Goal: Information Seeking & Learning: Learn about a topic

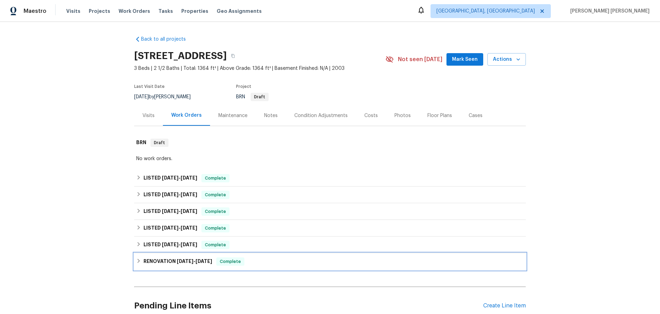
click at [141, 265] on div "RENOVATION [DATE] - [DATE] Complete" at bounding box center [330, 261] width 388 height 8
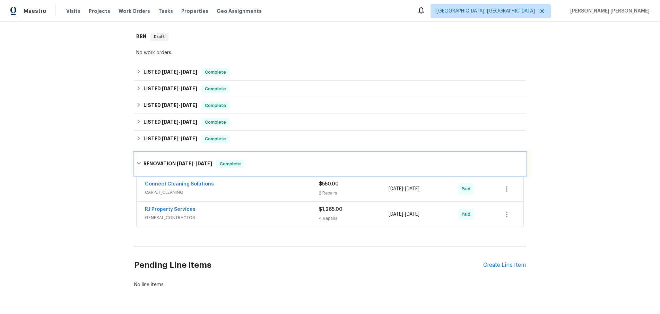
scroll to position [134, 0]
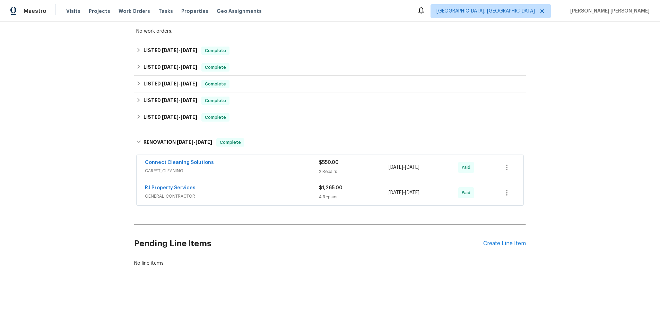
click at [298, 199] on span "GENERAL_CONTRACTOR" at bounding box center [232, 196] width 174 height 7
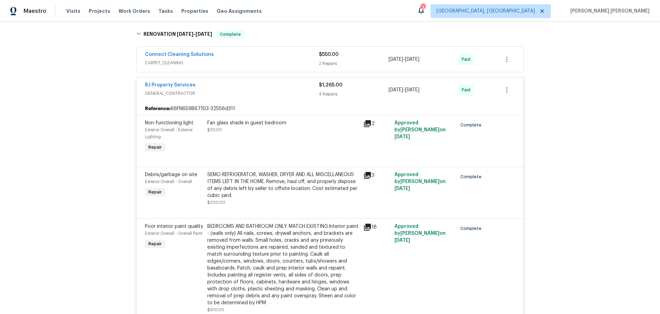
scroll to position [207, 0]
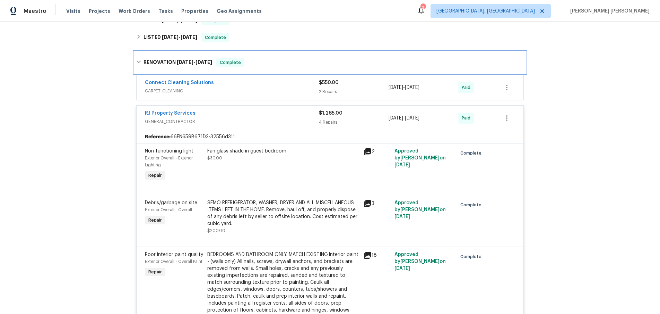
click at [134, 67] on div "RENOVATION [DATE] - [DATE] Complete" at bounding box center [330, 62] width 392 height 22
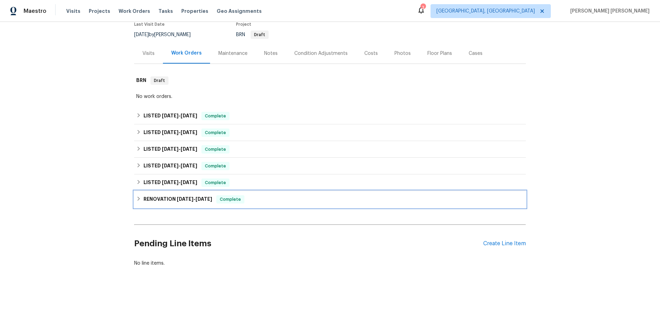
scroll to position [69, 0]
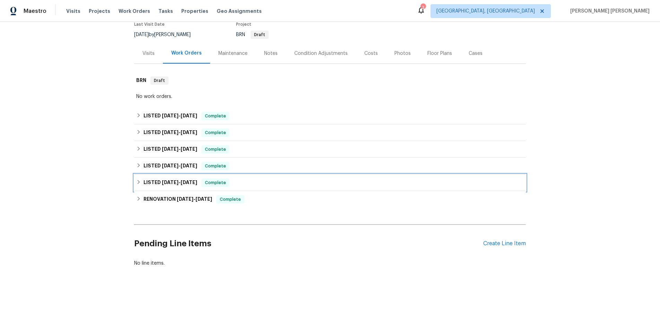
click at [137, 182] on icon at bounding box center [138, 181] width 5 height 5
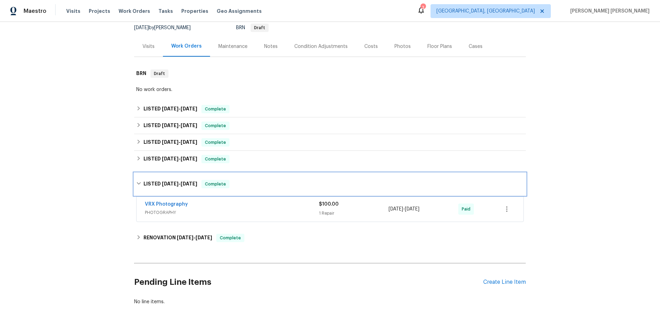
click at [138, 188] on div "LISTED [DATE] - [DATE] Complete" at bounding box center [330, 184] width 388 height 8
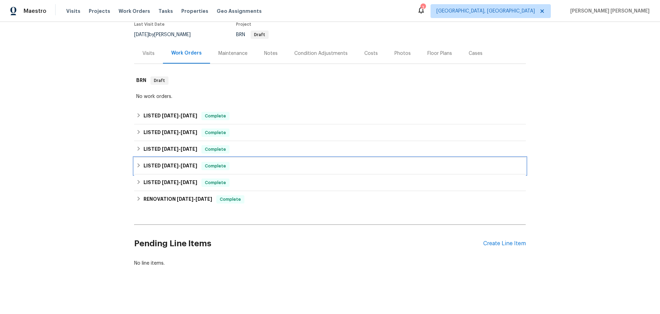
click at [138, 167] on icon at bounding box center [139, 165] width 2 height 4
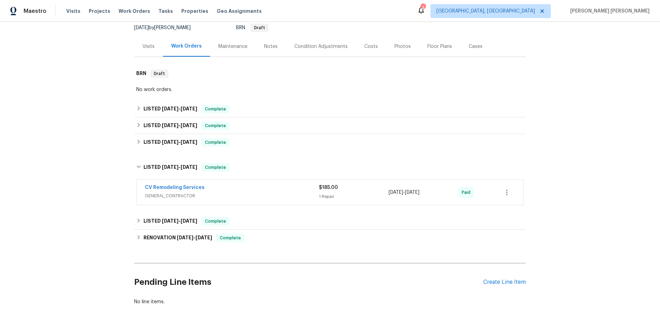
click at [244, 192] on div "CV Remodeling Services" at bounding box center [232, 188] width 174 height 8
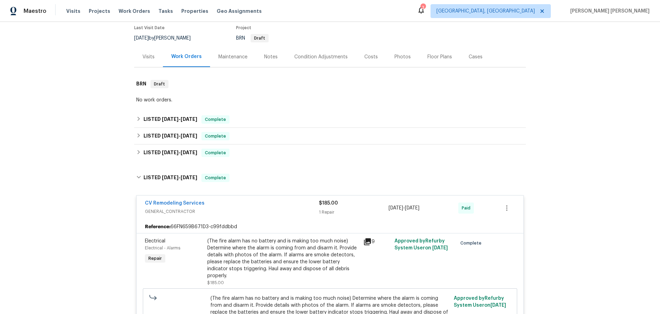
scroll to position [58, 0]
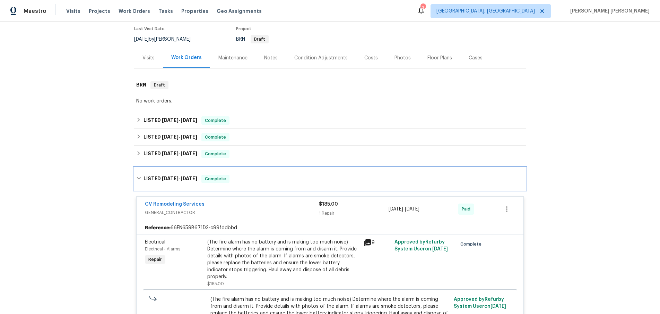
click at [137, 183] on div "LISTED [DATE] - [DATE] Complete" at bounding box center [330, 178] width 388 height 8
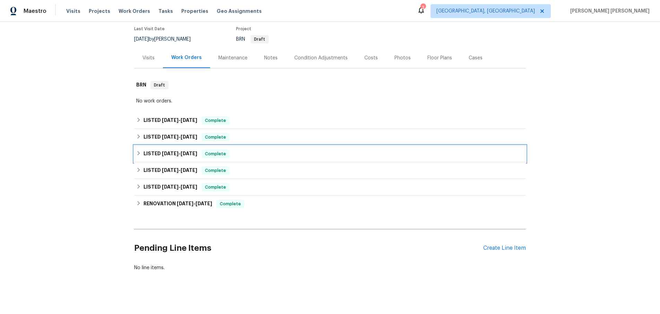
click at [139, 155] on icon at bounding box center [138, 153] width 5 height 5
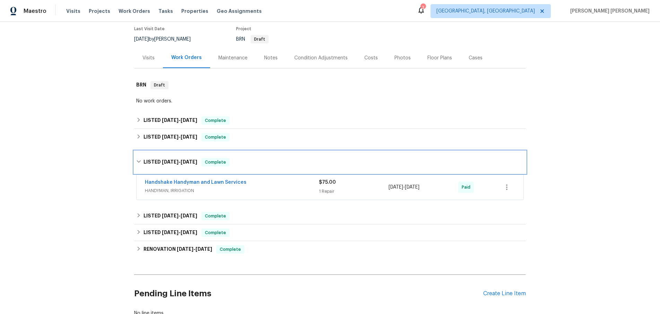
click at [139, 162] on div "LISTED [DATE] - [DATE] Complete" at bounding box center [330, 162] width 392 height 22
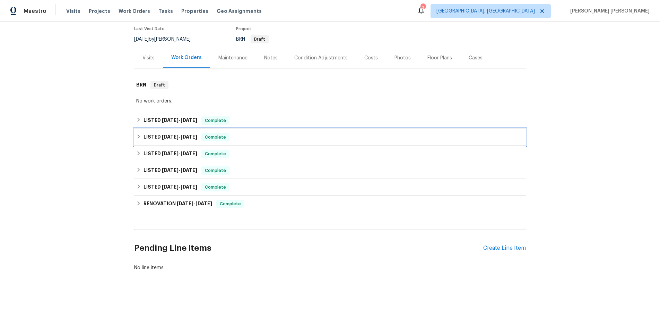
click at [142, 141] on div "LISTED [DATE] - [DATE] Complete" at bounding box center [330, 137] width 388 height 8
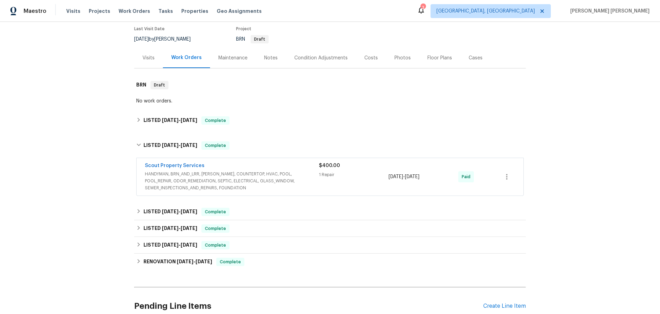
click at [226, 183] on span "HANDYMAN, BRN_AND_LRR, [PERSON_NAME], COUNTERTOP, HVAC, POOL, POOL_REPAIR, ODOR…" at bounding box center [232, 180] width 174 height 21
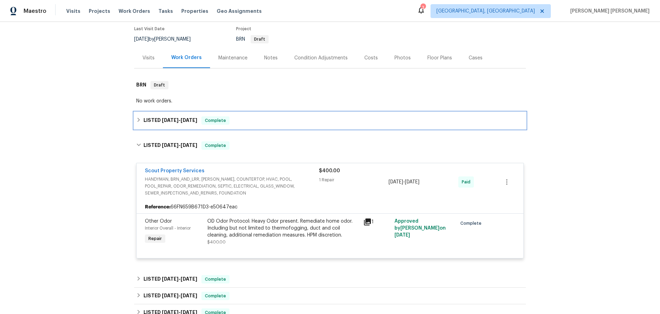
click at [135, 129] on div "LISTED [DATE] - [DATE] Complete" at bounding box center [330, 120] width 392 height 17
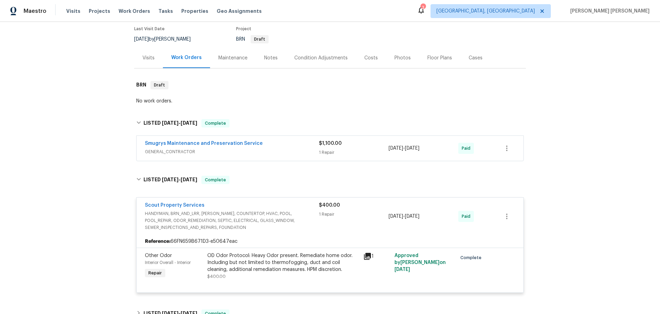
click at [286, 155] on span "GENERAL_CONTRACTOR" at bounding box center [232, 151] width 174 height 7
